Goal: Information Seeking & Learning: Learn about a topic

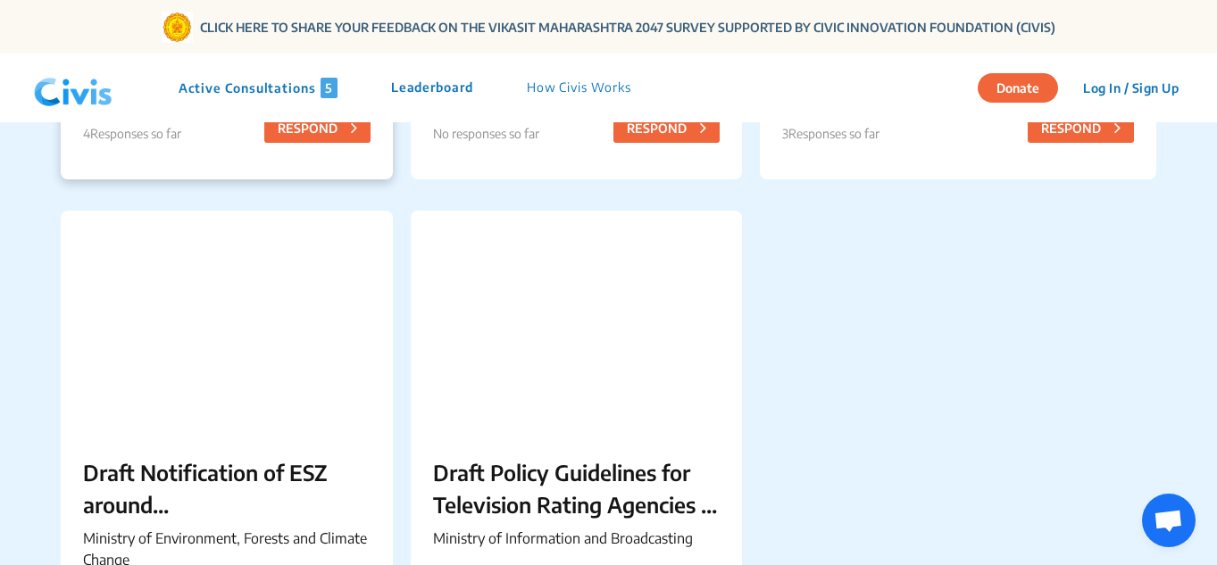
scroll to position [336, 0]
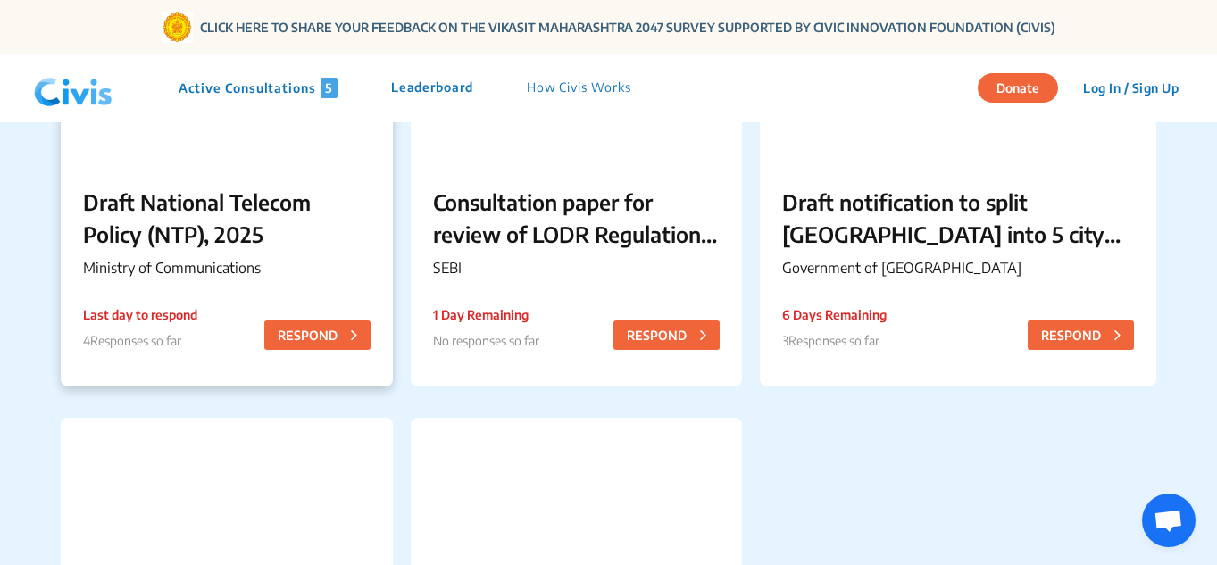
click at [228, 196] on p "Draft National Telecom Policy (NTP), 2025" at bounding box center [226, 218] width 287 height 64
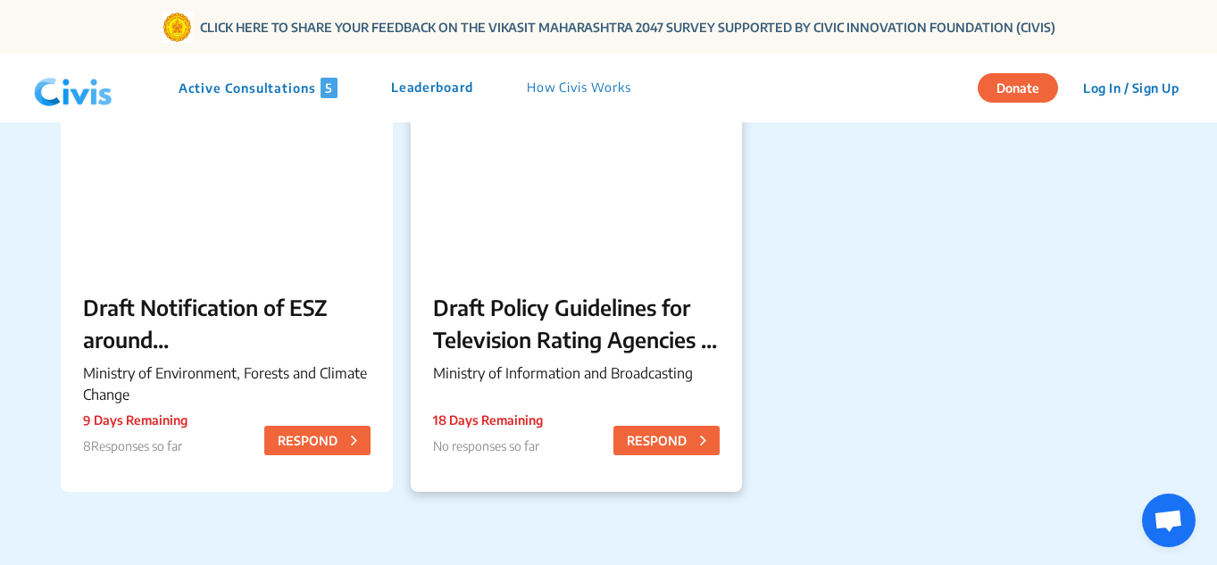
scroll to position [709, 0]
click at [517, 324] on p "Draft Policy Guidelines for Television Rating Agencies in [GEOGRAPHIC_DATA]" at bounding box center [576, 322] width 287 height 64
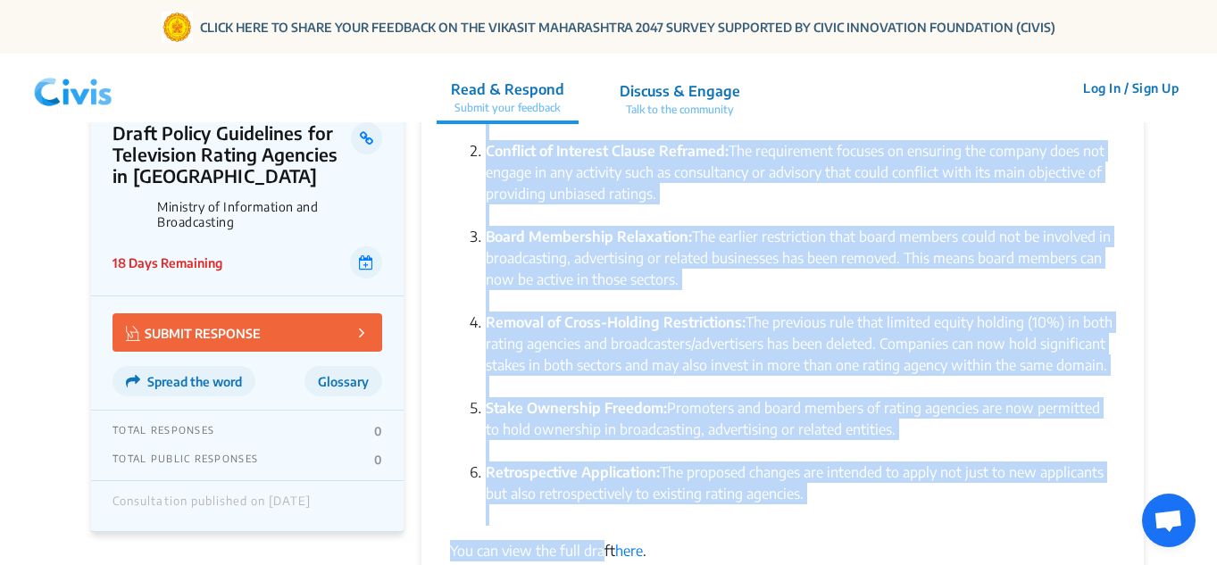
scroll to position [584, 0]
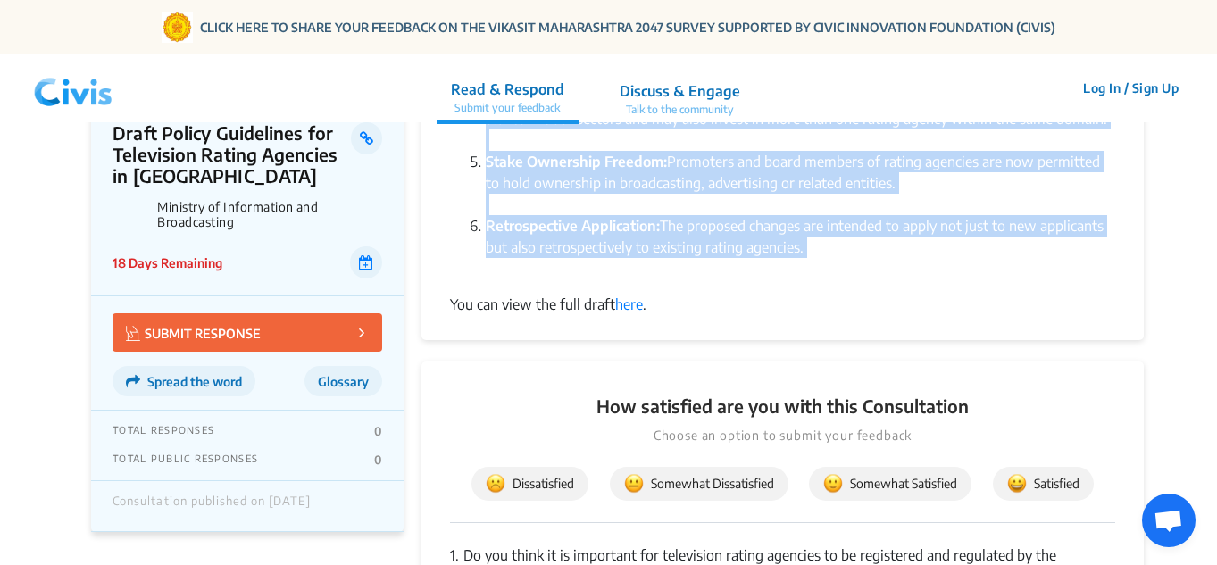
drag, startPoint x: 453, startPoint y: 212, endPoint x: 833, endPoint y: 261, distance: 383.4
copy div "Loremip: Dol Sitametc ad Elitseddoei tem Incididuntut, lab etdolo magna aliqua …"
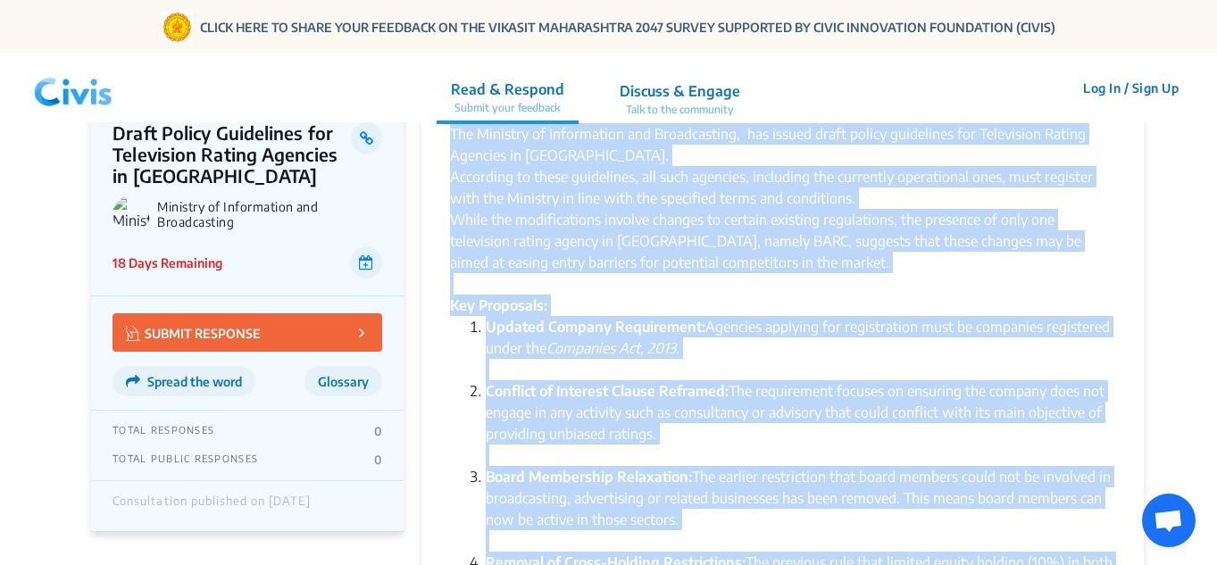
scroll to position [0, 0]
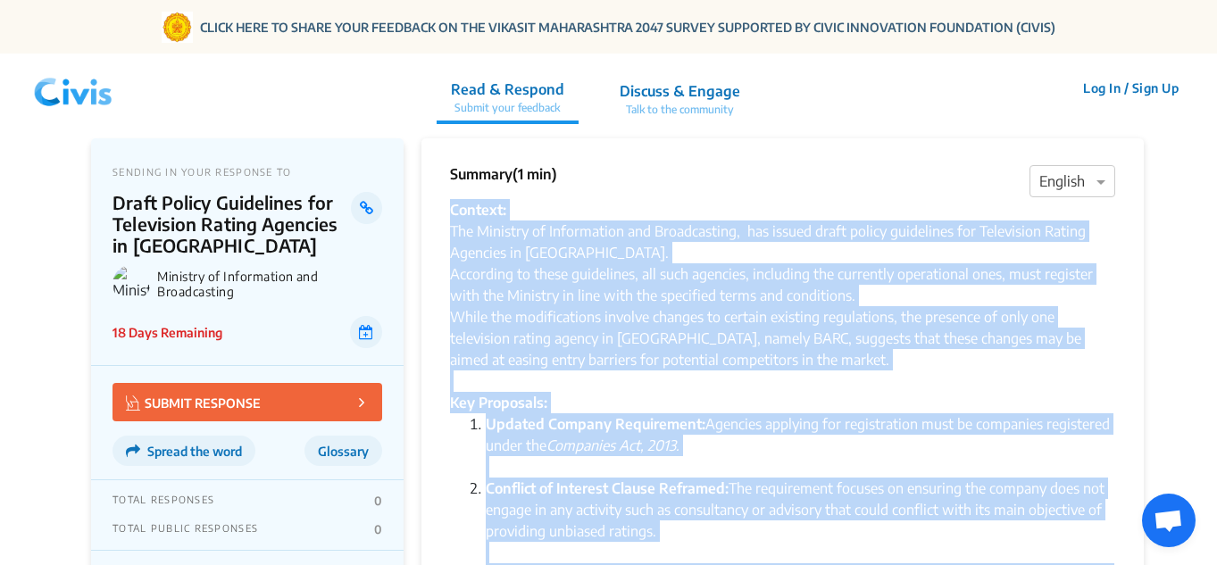
click at [823, 234] on div "The Ministry of Information and Broadcasting, has issued draft policy guideline…" at bounding box center [782, 306] width 665 height 171
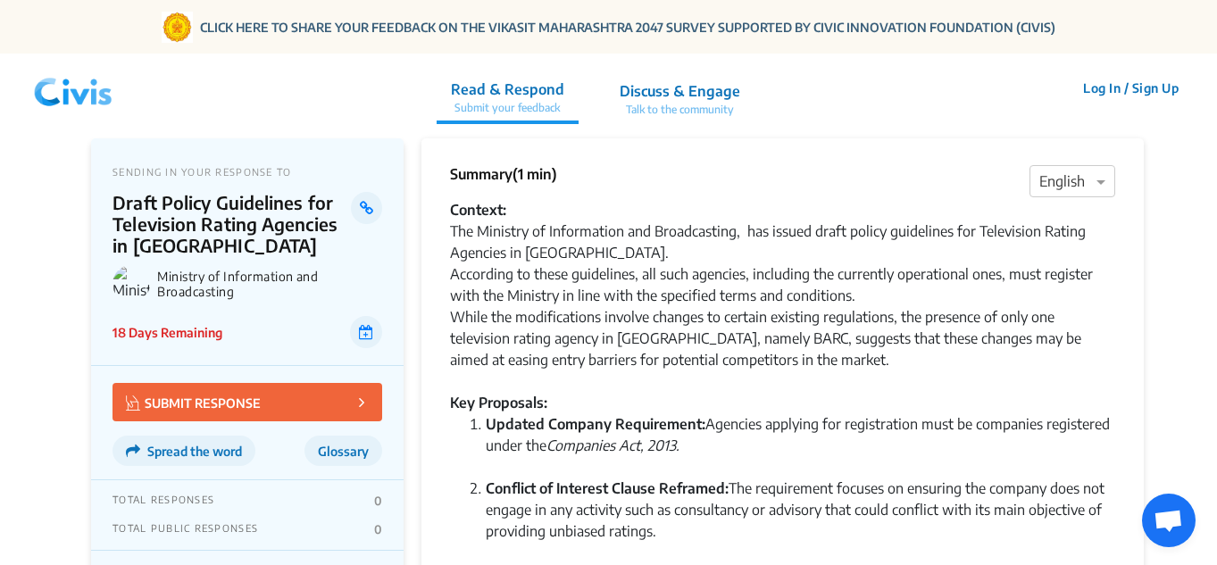
click at [823, 234] on div "The Ministry of Information and Broadcasting, has issued draft policy guideline…" at bounding box center [782, 306] width 665 height 171
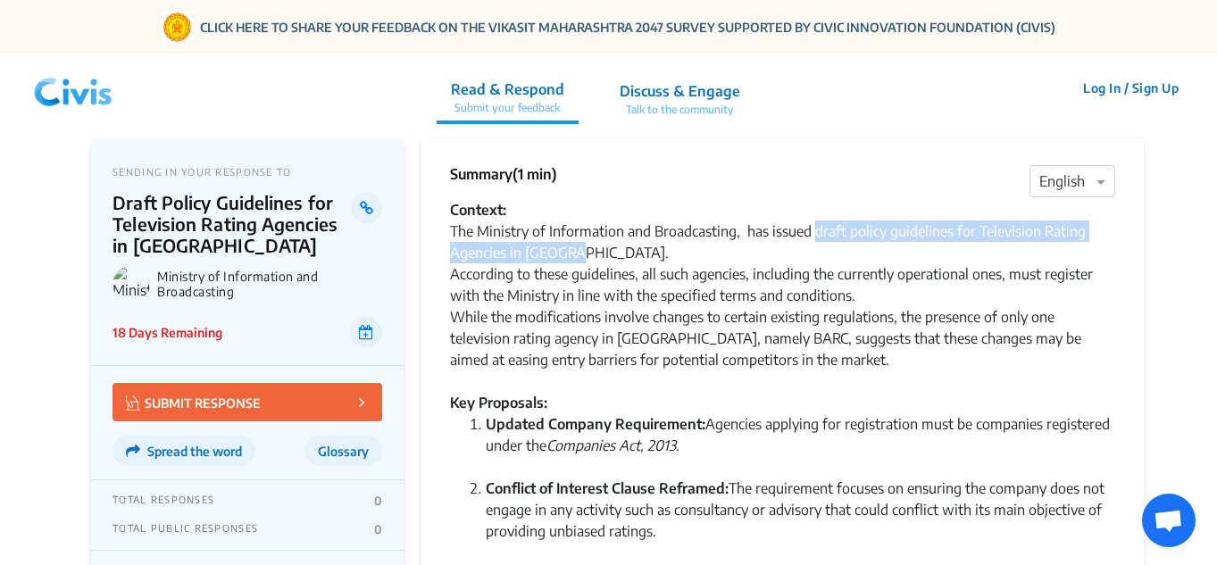
drag, startPoint x: 819, startPoint y: 229, endPoint x: 866, endPoint y: 248, distance: 50.9
click at [866, 248] on div "The Ministry of Information and Broadcasting, has issued draft policy guideline…" at bounding box center [782, 306] width 665 height 171
copy div "draft policy guidelines for Television Rating Agencies in [GEOGRAPHIC_DATA]."
click at [370, 221] on link at bounding box center [366, 208] width 31 height 32
click at [360, 220] on link at bounding box center [366, 208] width 31 height 32
